Goal: Information Seeking & Learning: Learn about a topic

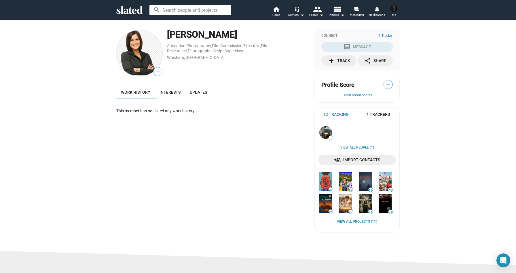
click at [136, 13] on icon at bounding box center [129, 10] width 26 height 8
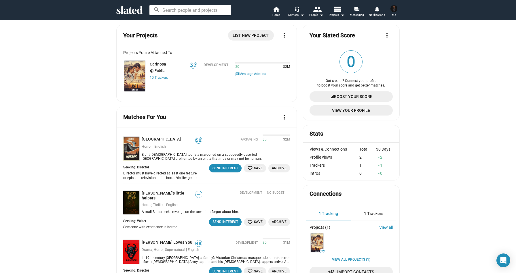
scroll to position [5, 0]
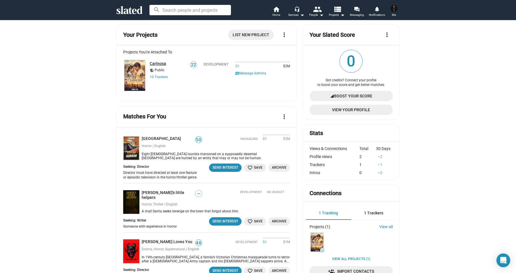
click at [158, 63] on link "Carinosa" at bounding box center [158, 63] width 16 height 5
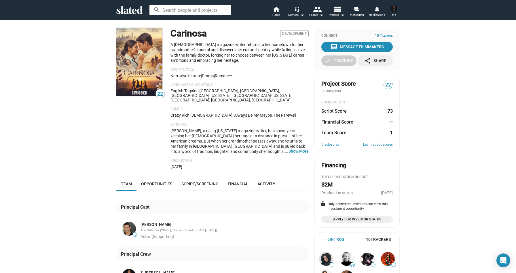
scroll to position [10, 0]
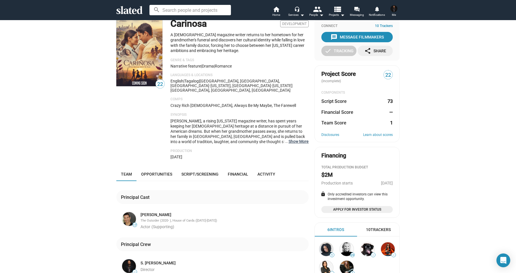
click at [297, 139] on button "… Show More" at bounding box center [298, 141] width 20 height 5
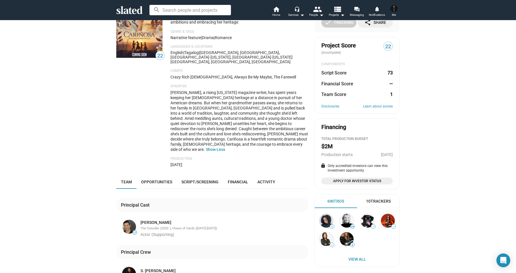
scroll to position [138, 0]
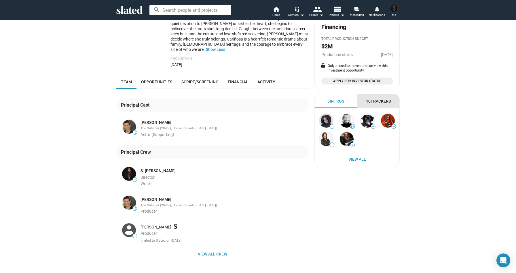
click at [386, 101] on div "10 Trackers" at bounding box center [378, 101] width 25 height 5
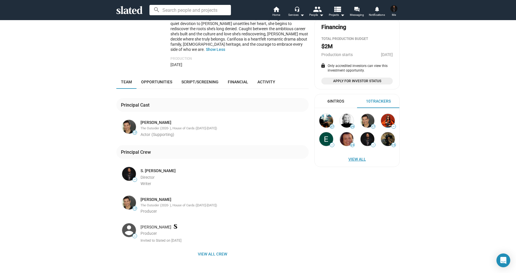
click at [362, 160] on span "View All" at bounding box center [356, 159] width 73 height 10
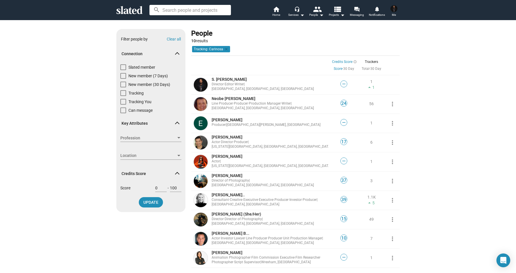
scroll to position [2, 0]
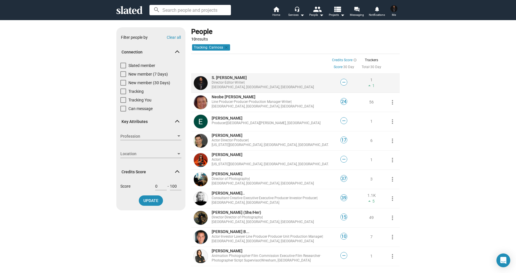
click at [233, 80] on span "S. [PERSON_NAME]" at bounding box center [228, 77] width 35 height 5
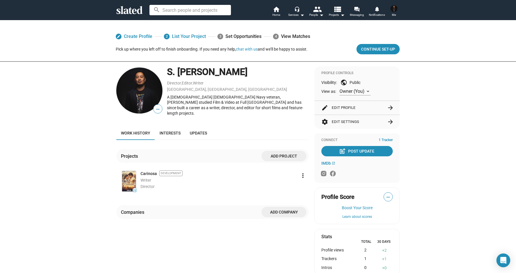
scroll to position [8, 0]
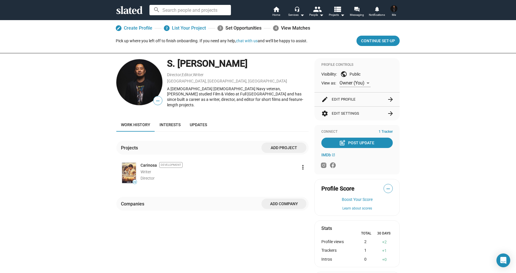
click at [363, 101] on button "edit Edit Profile arrow_forward" at bounding box center [356, 100] width 71 height 14
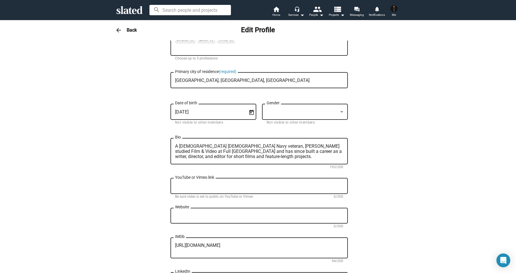
scroll to position [0, 0]
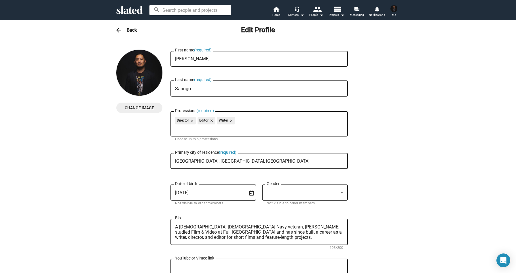
click at [129, 31] on h3 "Back" at bounding box center [132, 30] width 10 height 6
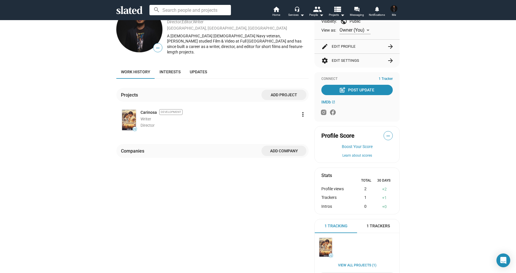
scroll to position [62, 0]
click at [386, 137] on span "—" at bounding box center [388, 135] width 9 height 7
click at [362, 147] on button "Boost Your Score" at bounding box center [356, 146] width 71 height 5
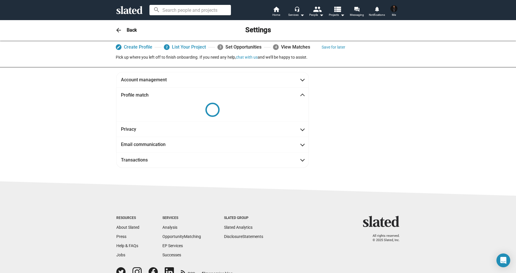
scroll to position [3, 0]
